Goal: Task Accomplishment & Management: Manage account settings

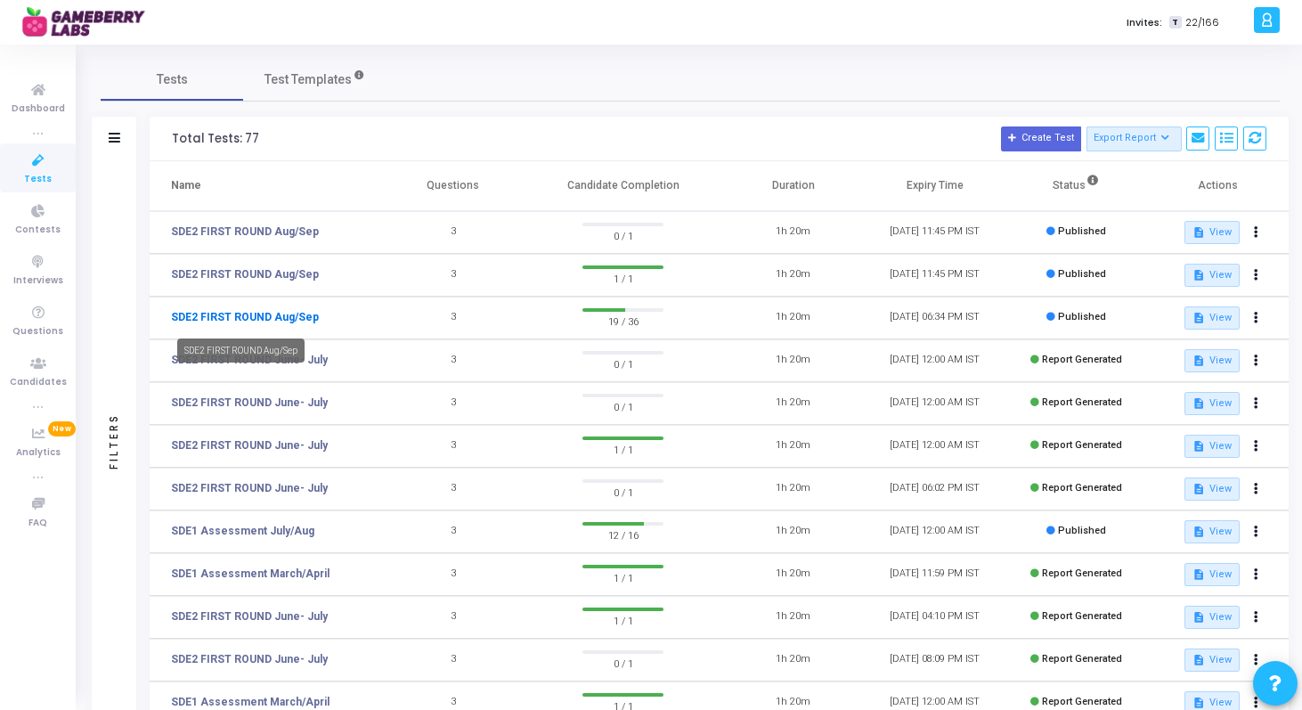
click at [187, 314] on link "SDE2 FIRST ROUND Aug/Sep" at bounding box center [245, 317] width 148 height 16
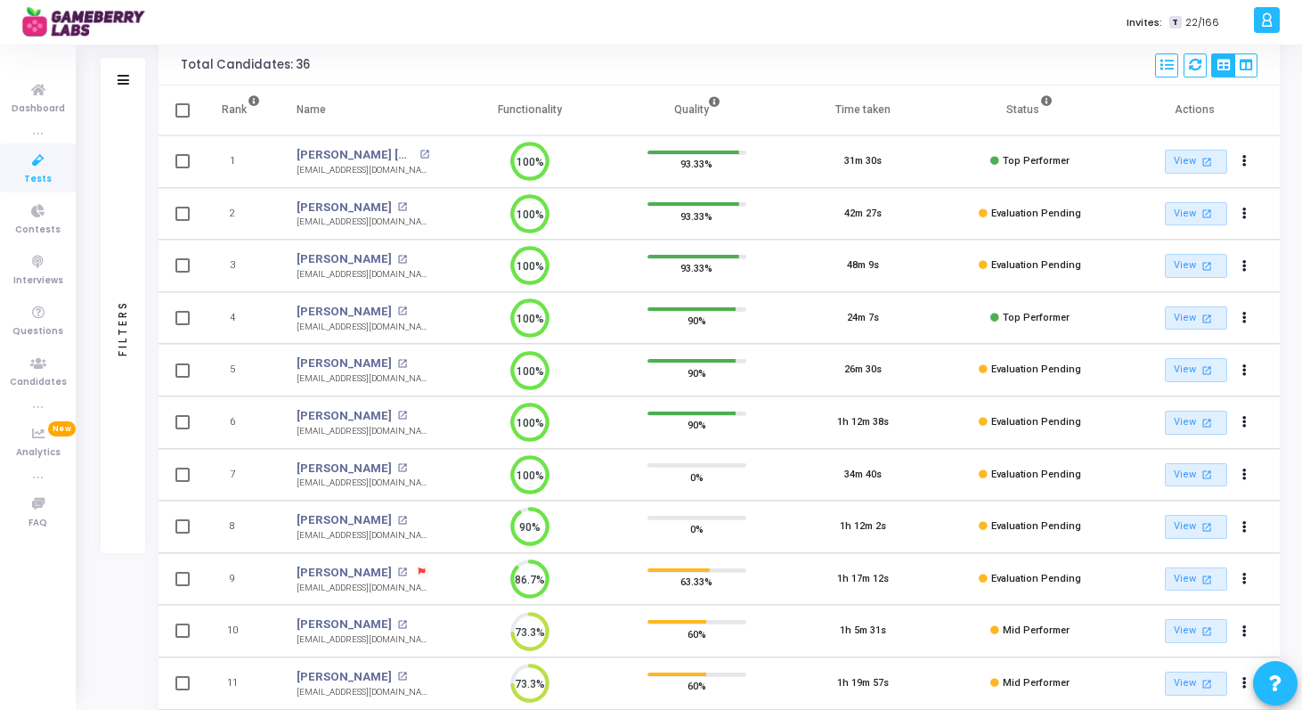
click at [353, 537] on div "lakshaymiddha@gmail.com" at bounding box center [363, 535] width 133 height 13
copy tr "lakshaymiddha@gmail.com 90%"
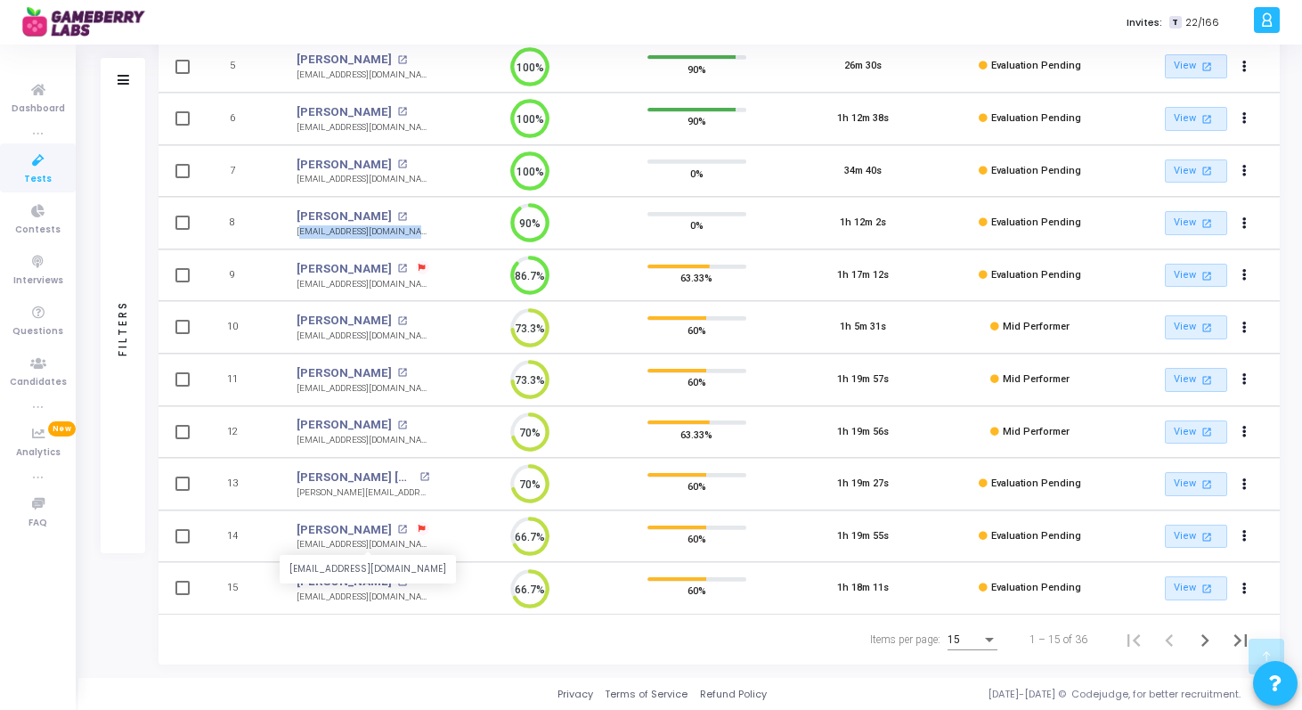
click at [357, 539] on div "sumitraj387387@gmail.com" at bounding box center [363, 544] width 133 height 13
copy tr "sumitraj387387@gmail.com 66.7%"
click at [89, 619] on div "Tests SDE2 FIRST ROUND Aug/Sep SDE2 FIRST ROUND Aug/Sep Expires On : 31 Aug, 20…" at bounding box center [690, 146] width 1224 height 1038
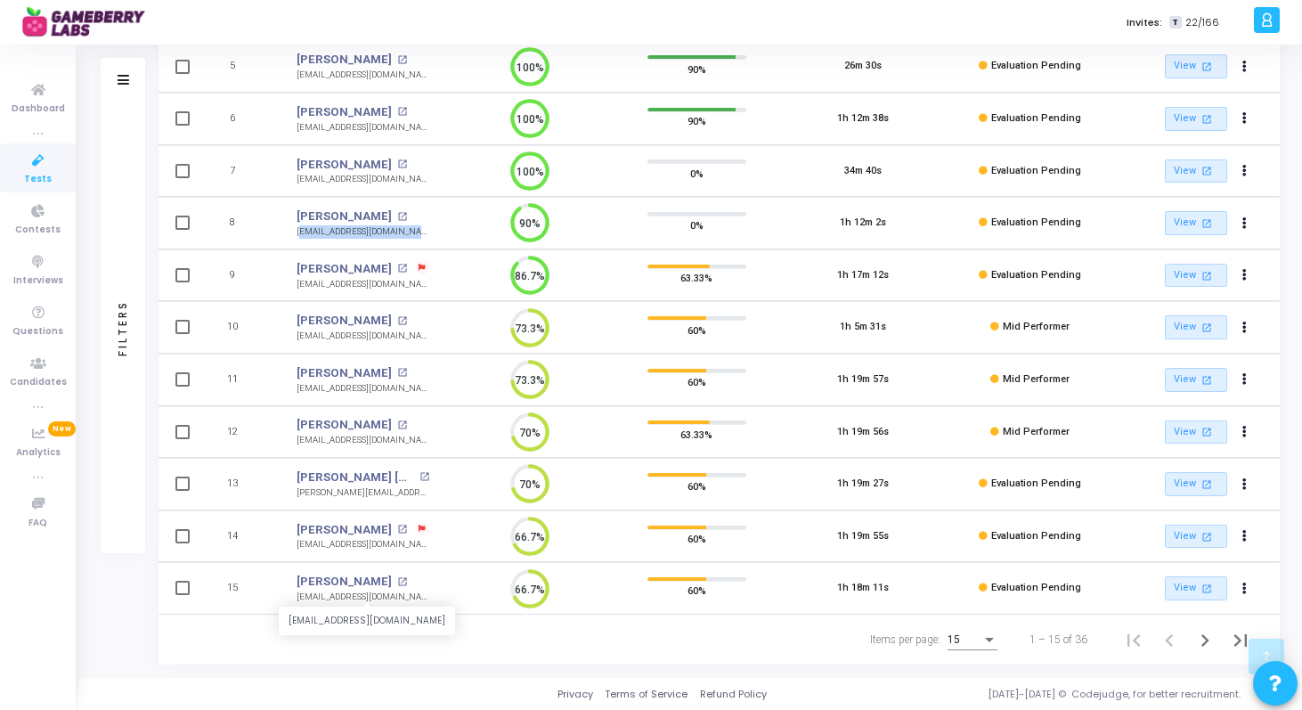
click at [362, 598] on div "adityadhane100@gmail.com" at bounding box center [363, 596] width 133 height 13
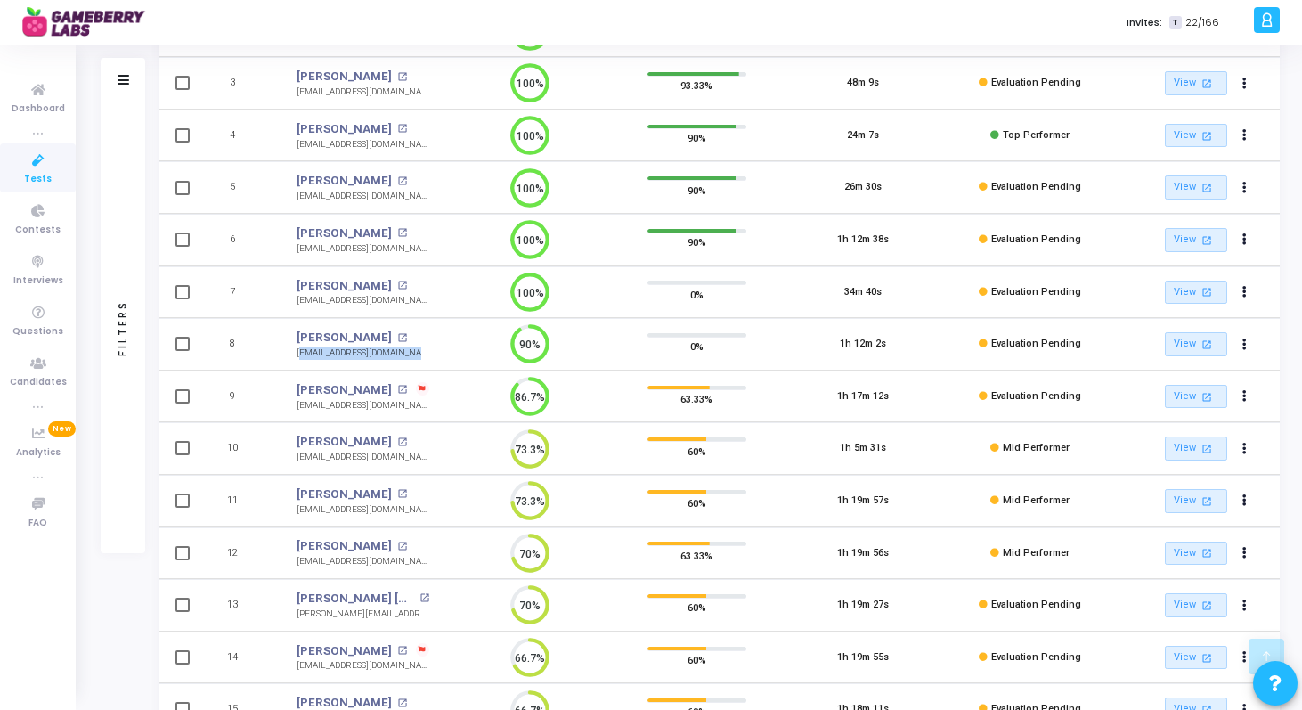
scroll to position [431, 0]
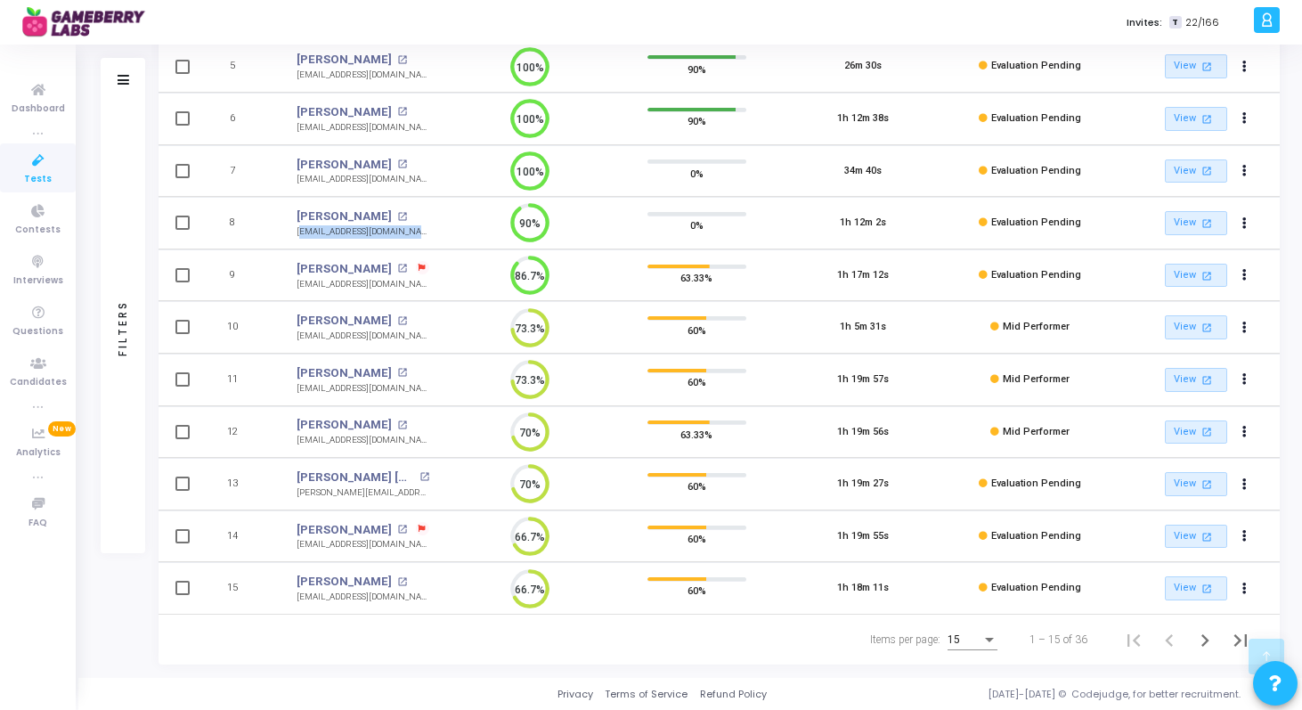
click at [374, 645] on div "Items per page: 15 1 – 15 of 36" at bounding box center [720, 640] width 1092 height 50
click at [343, 596] on div "adityadhane100@gmail.com" at bounding box center [363, 596] width 133 height 13
copy tr "adityadhane100@gmail.com 66.7%"
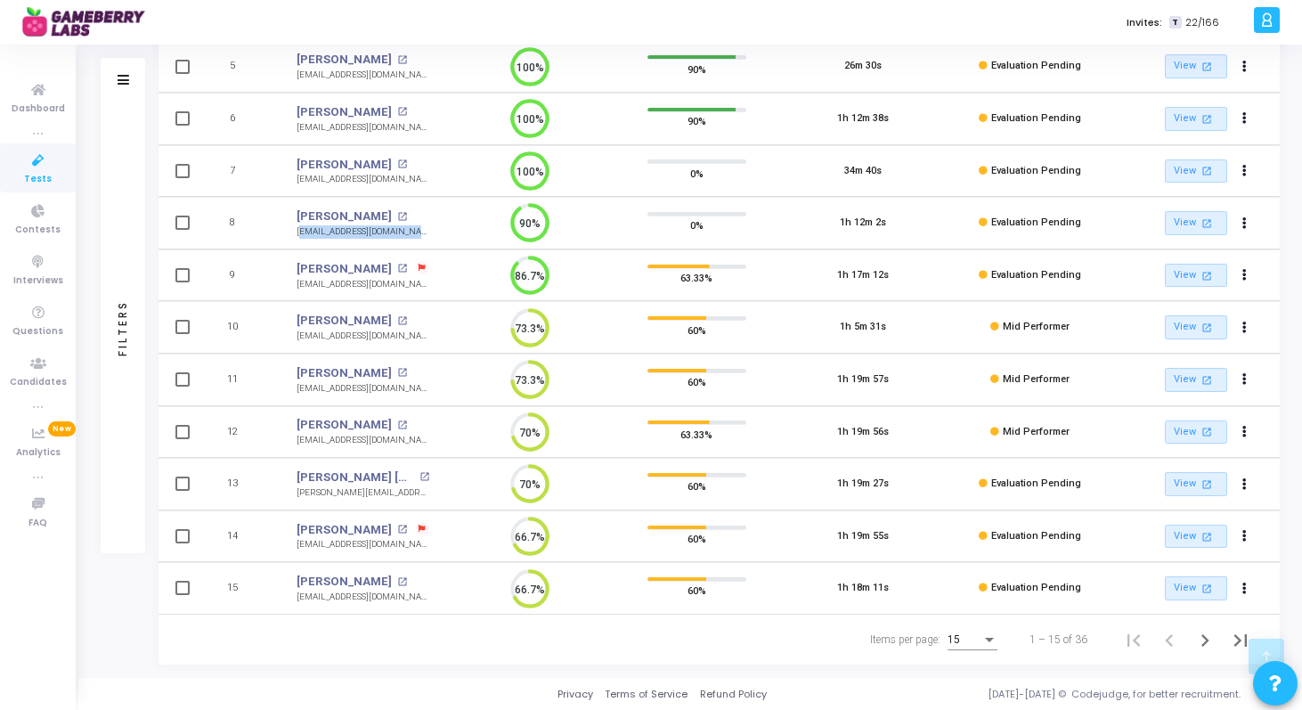
click at [430, 633] on div "Items per page: 15 1 – 15 of 36" at bounding box center [720, 640] width 1092 height 50
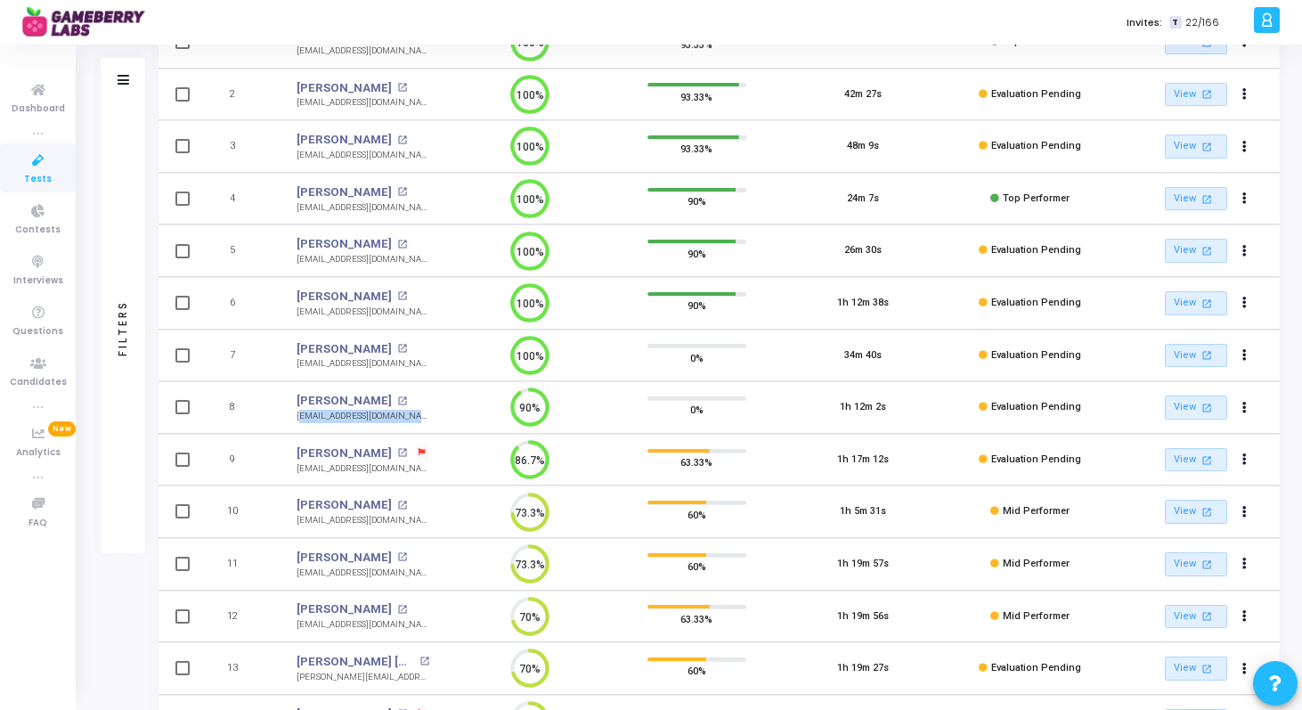
scroll to position [272, 0]
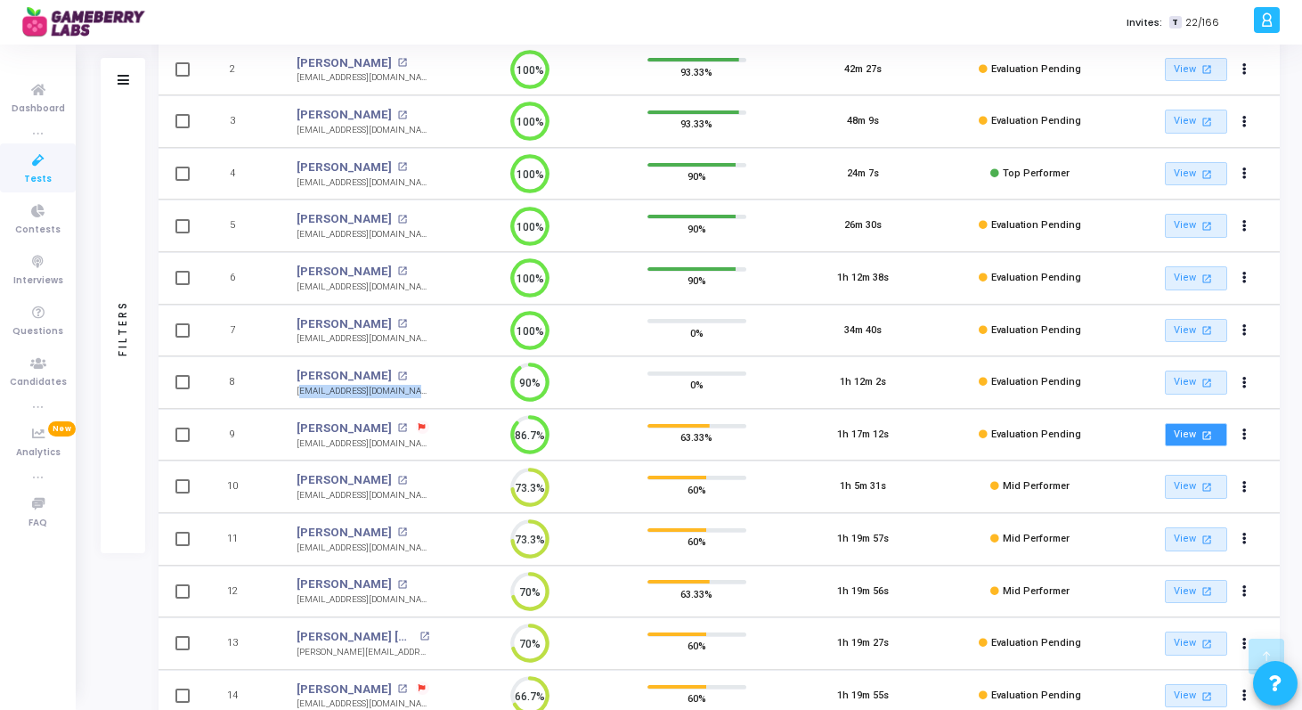
click at [1189, 436] on link "View open_in_new" at bounding box center [1196, 435] width 62 height 24
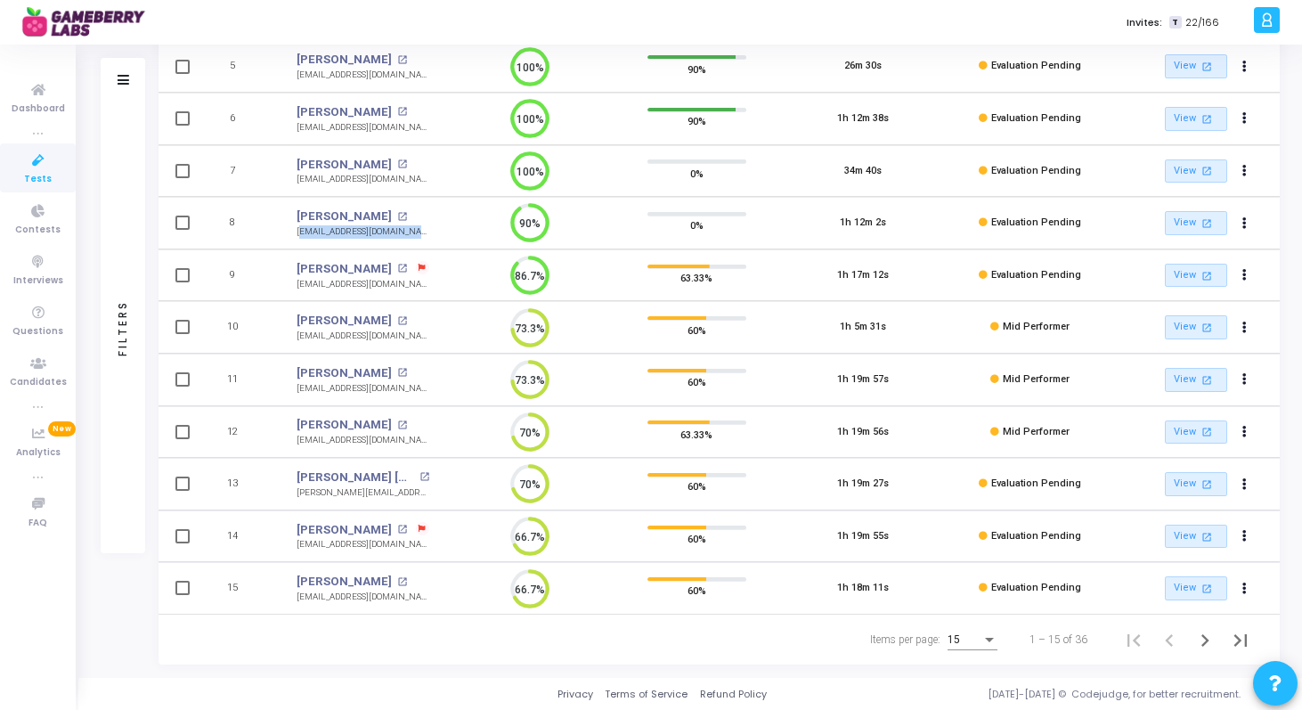
scroll to position [0, 0]
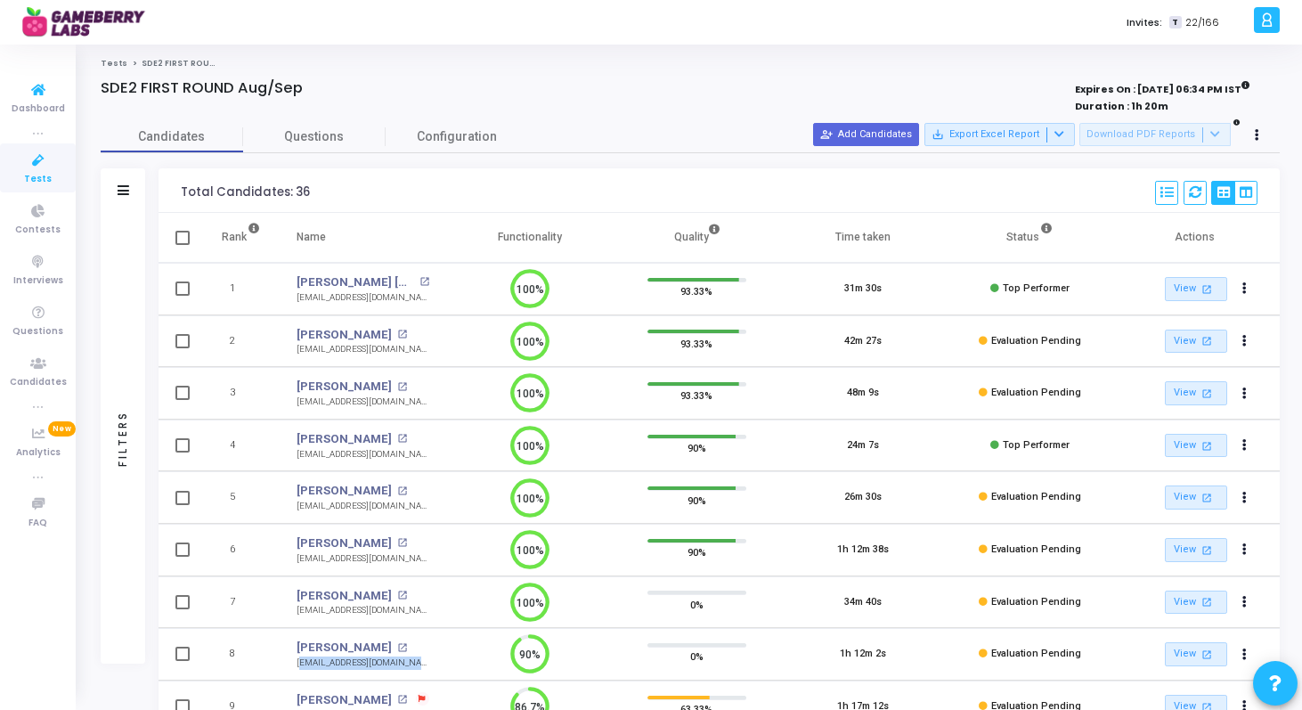
click at [49, 171] on link "Tests" at bounding box center [38, 167] width 76 height 49
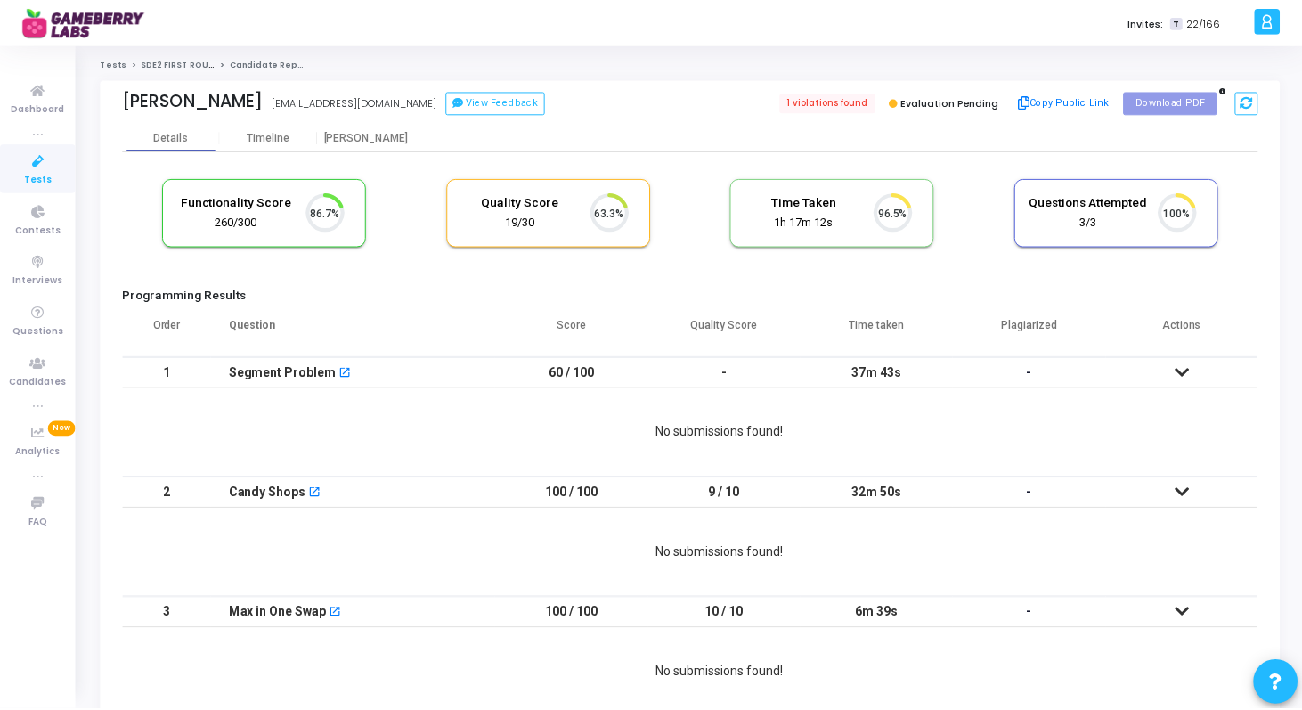
scroll to position [37, 45]
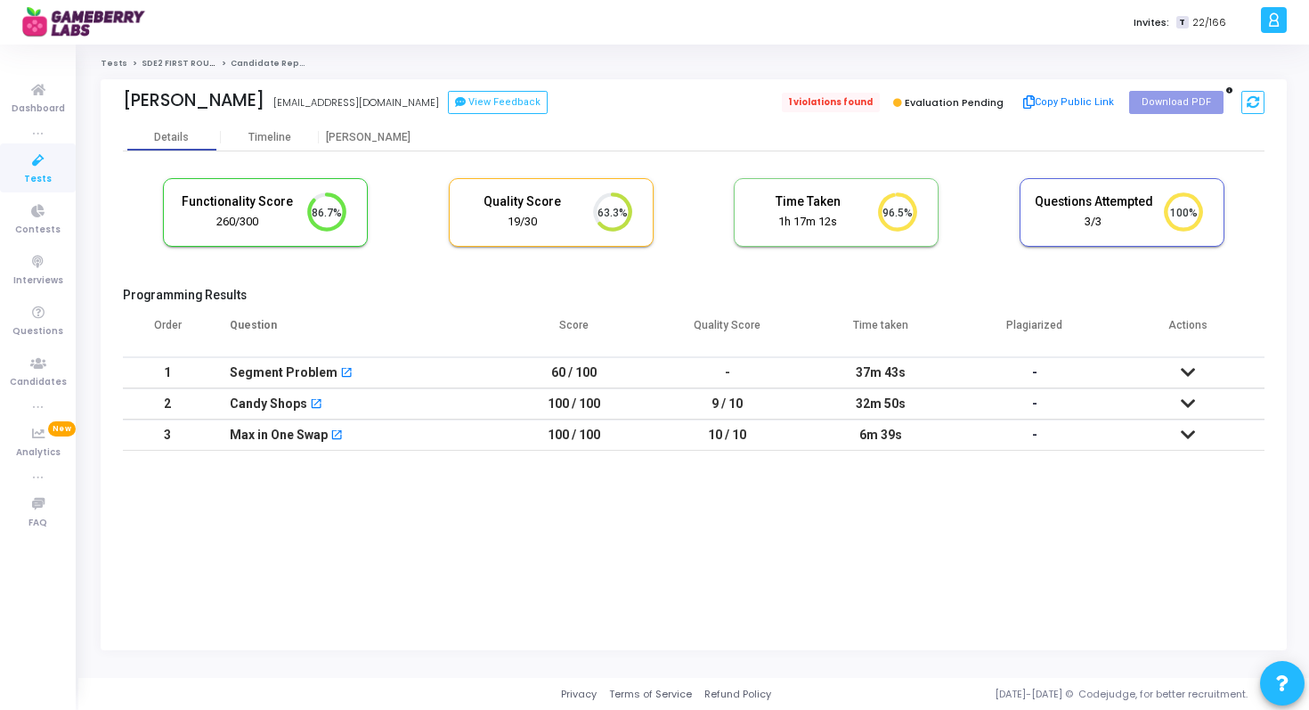
click at [836, 97] on span "1 violations found" at bounding box center [831, 103] width 98 height 20
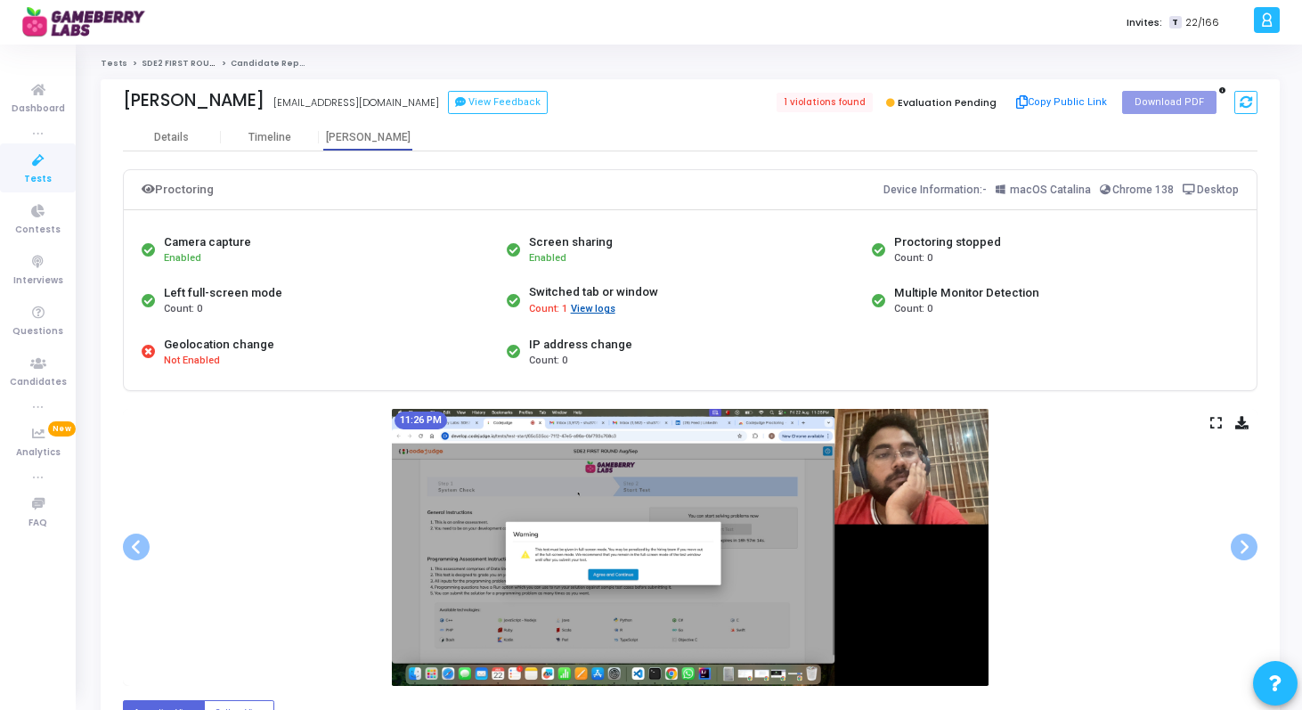
click at [589, 309] on button "View logs" at bounding box center [593, 309] width 46 height 17
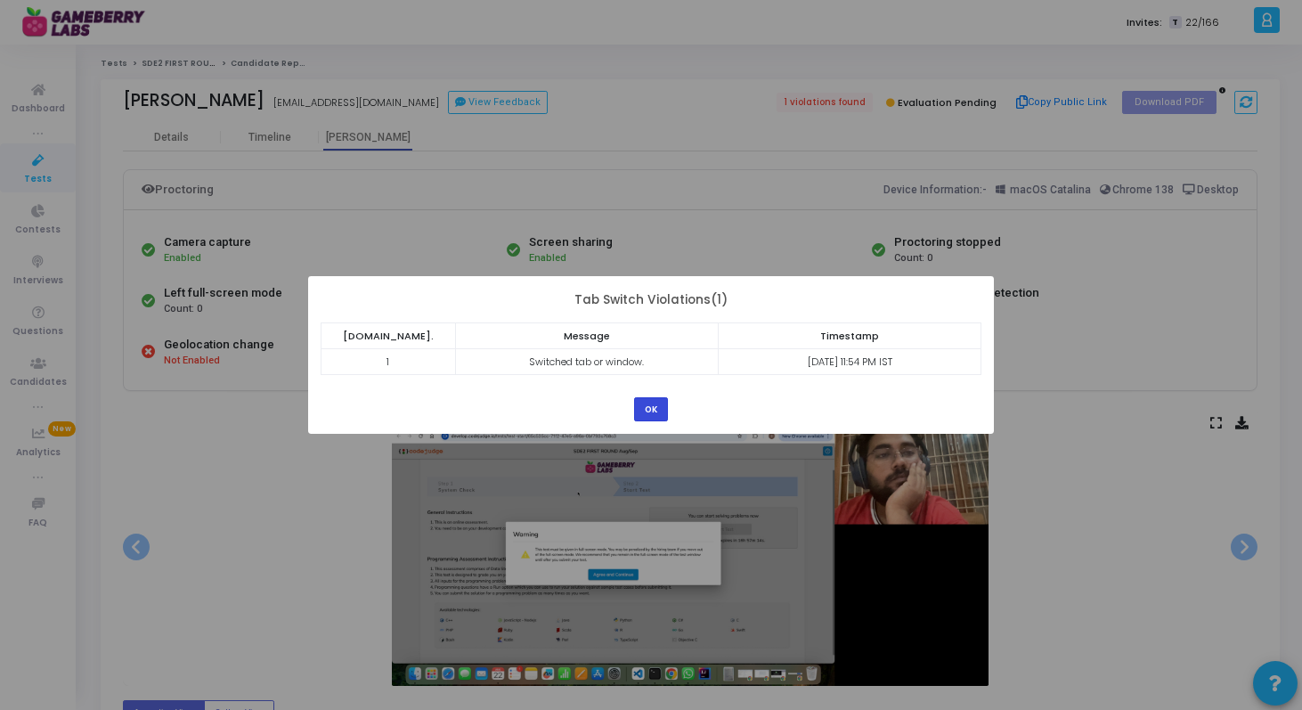
click at [644, 404] on button "OK" at bounding box center [651, 409] width 34 height 24
